Goal: Transaction & Acquisition: Download file/media

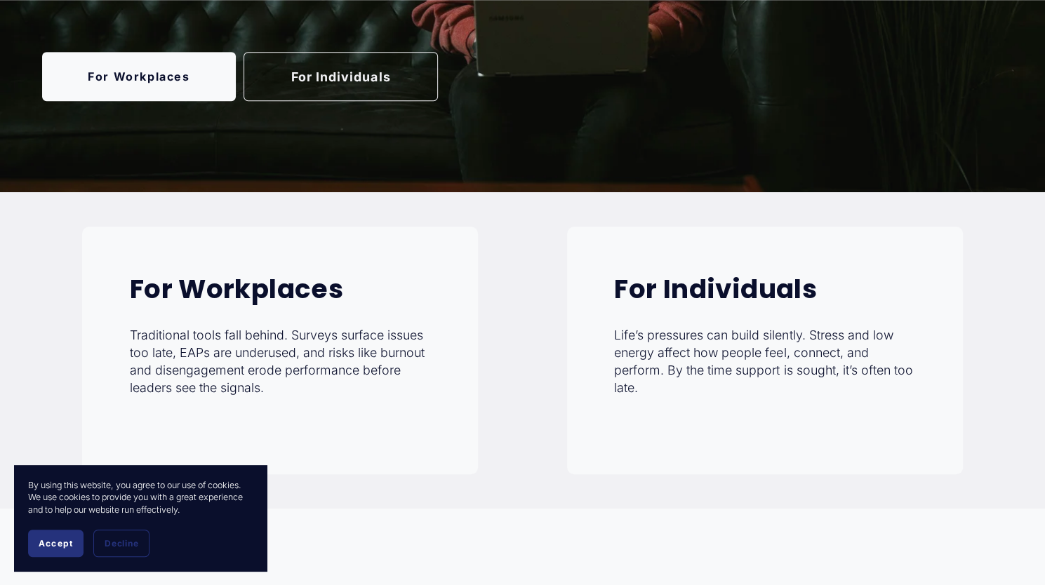
scroll to position [491, 0]
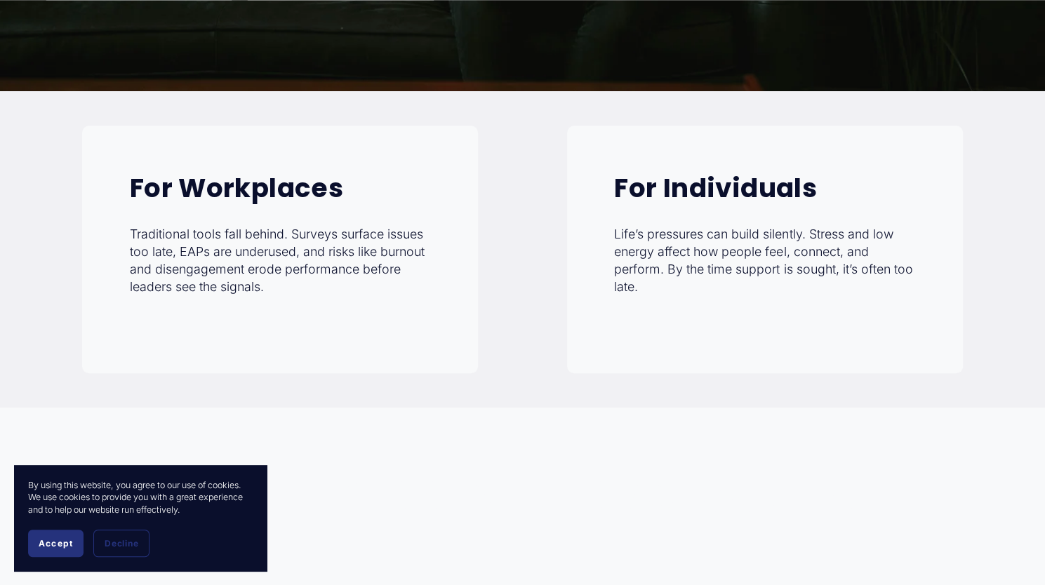
click at [67, 541] on span "Accept" at bounding box center [56, 543] width 34 height 11
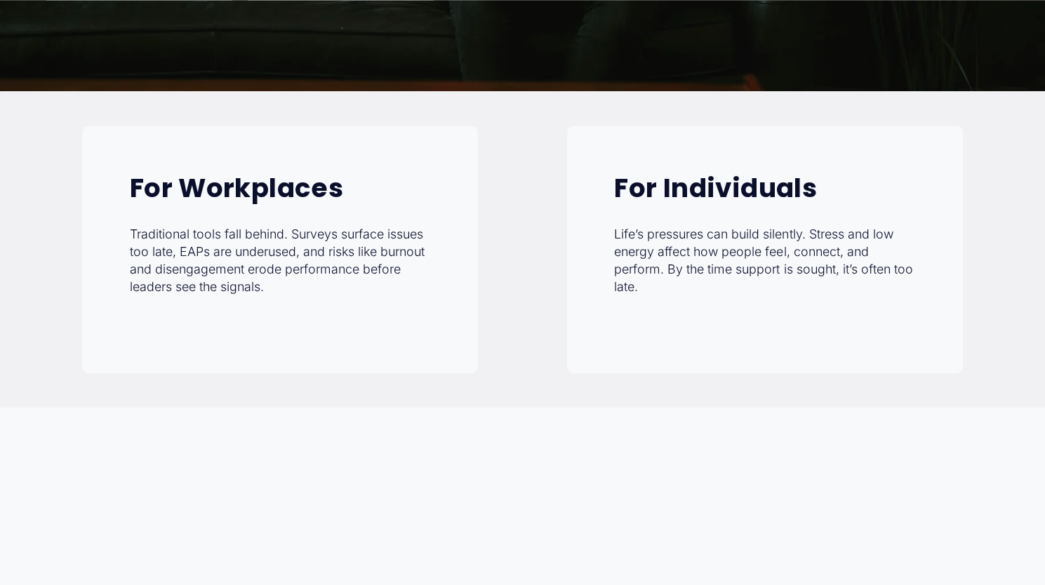
click at [679, 255] on p "Life’s pressures can build silently. Stress and low energy affect how people fe…" at bounding box center [764, 261] width 301 height 70
click at [607, 191] on div "For Individuals Life’s pressures can build silently. Stress and low energy affe…" at bounding box center [765, 250] width 396 height 248
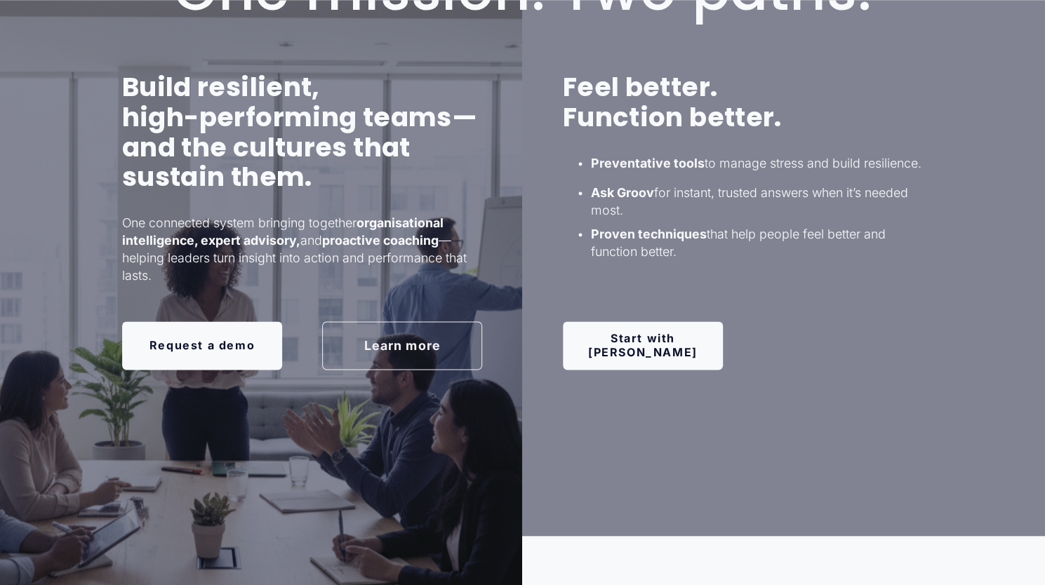
scroll to position [912, 0]
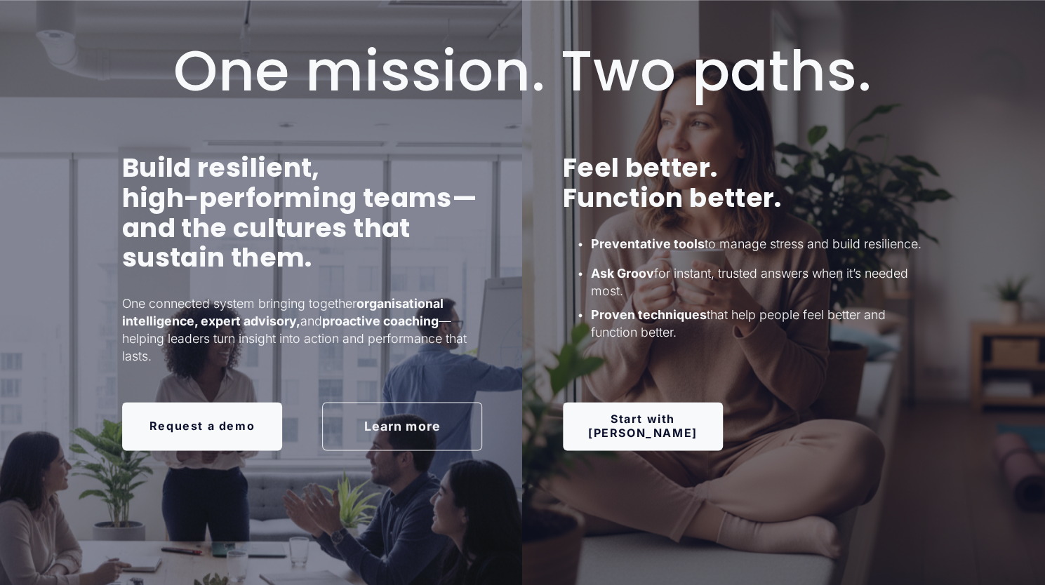
click at [624, 431] on link "Start with [PERSON_NAME]" at bounding box center [643, 426] width 160 height 48
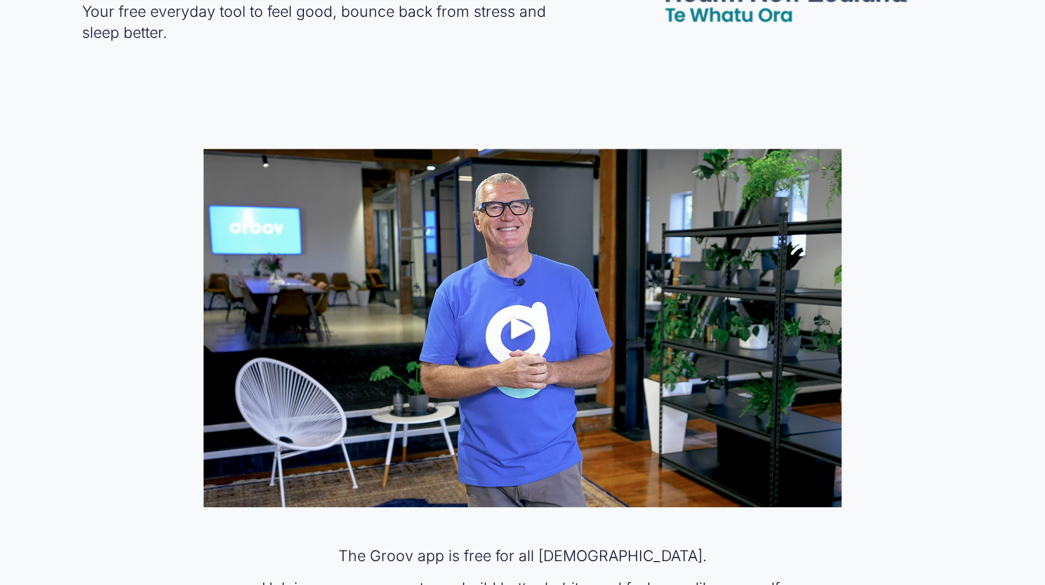
scroll to position [842, 0]
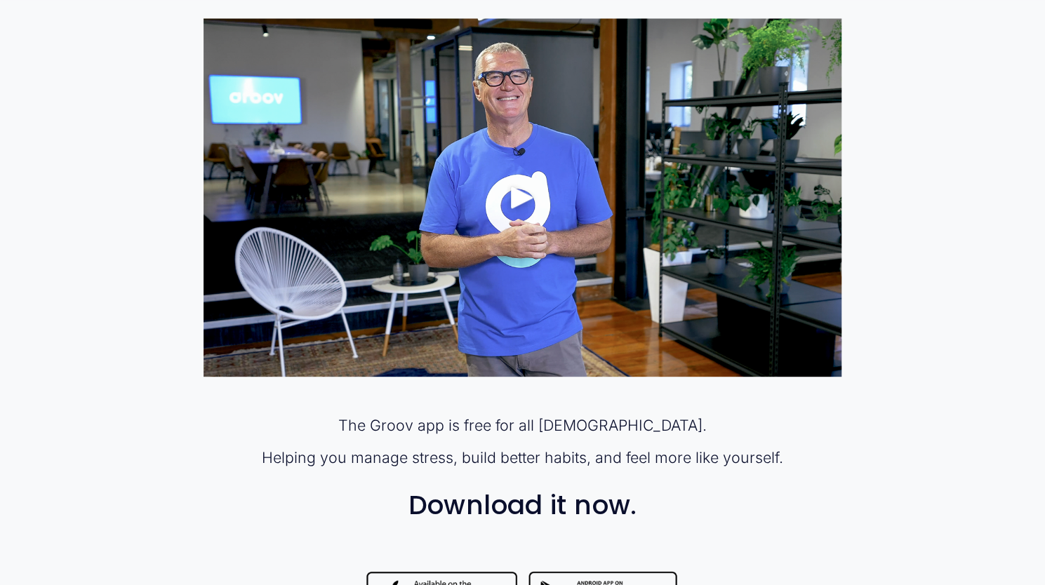
click at [523, 199] on div "Play" at bounding box center [522, 197] width 34 height 34
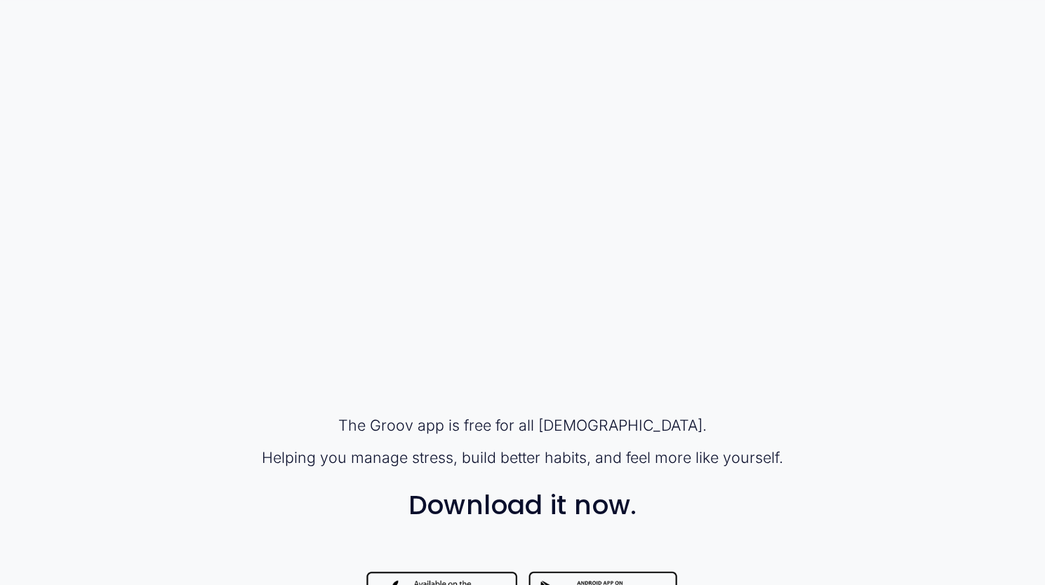
click at [696, 510] on h3 "Download it now." at bounding box center [522, 505] width 638 height 30
